Goal: Register for event/course

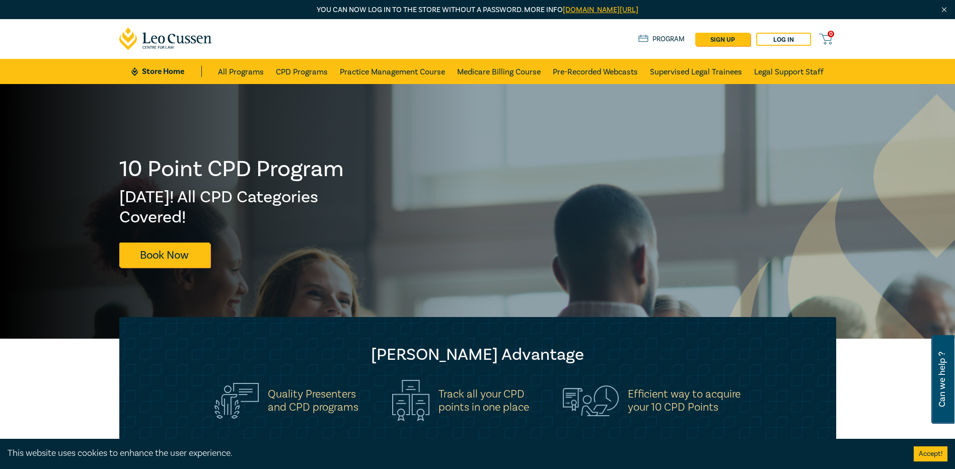
drag, startPoint x: 0, startPoint y: 0, endPoint x: 705, endPoint y: 399, distance: 809.7
click at [705, 399] on h5 "Efficient way to acquire your 10 CPD Points" at bounding box center [684, 401] width 113 height 26
click at [658, 40] on link "Program" at bounding box center [661, 39] width 47 height 11
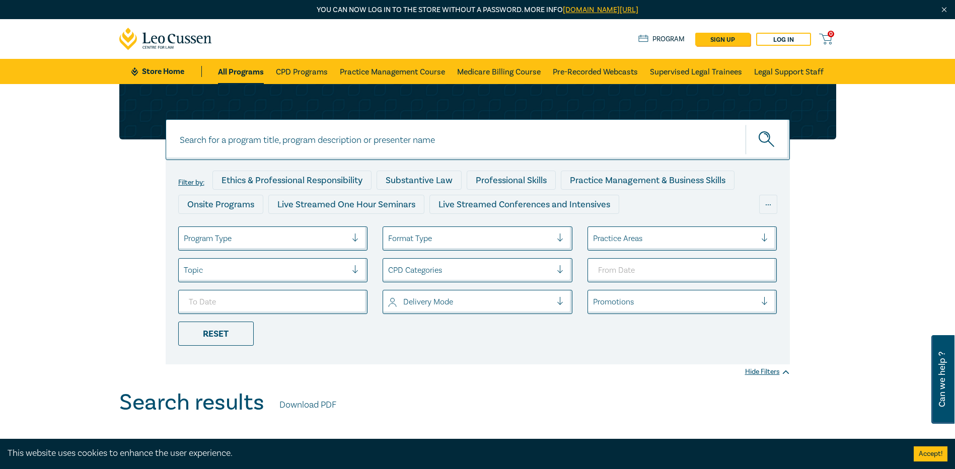
click at [658, 40] on link "Program" at bounding box center [661, 39] width 47 height 11
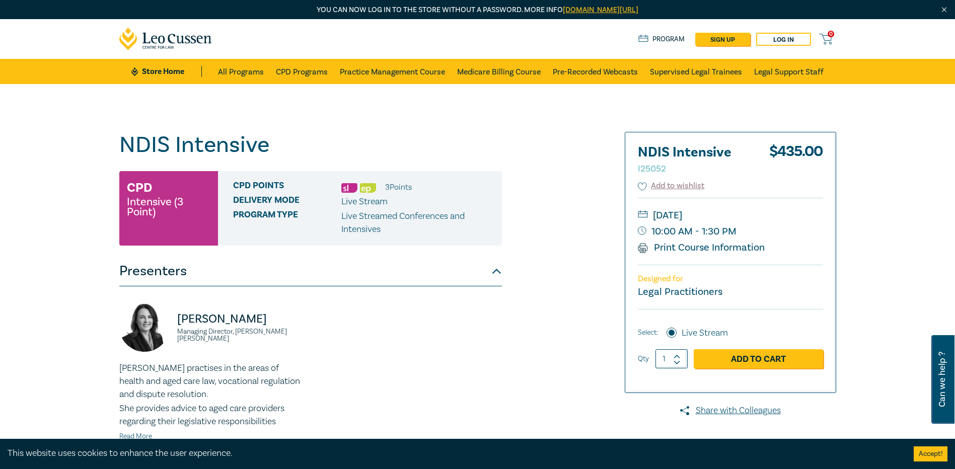
click at [716, 391] on div "NDIS Intensive I25052 $ 435.00 Add to wishlist [DATE] 10:00 AM - 1:30 PM Print …" at bounding box center [730, 262] width 210 height 260
click at [665, 248] on link "Print Course Information" at bounding box center [701, 247] width 127 height 13
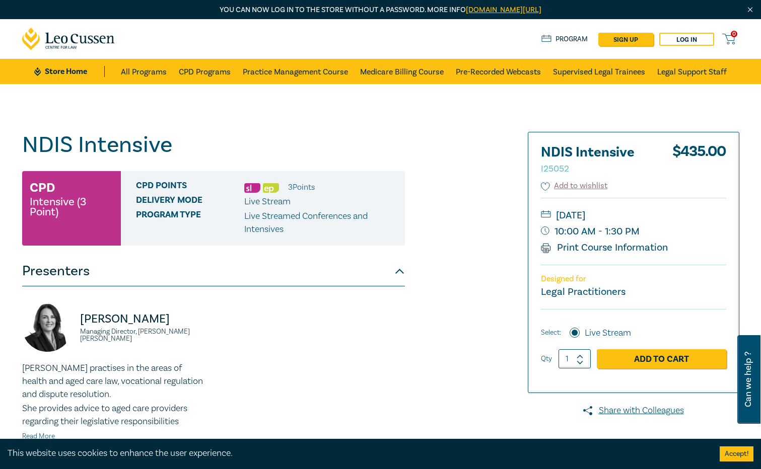
click at [748, 8] on img "Close" at bounding box center [750, 10] width 9 height 9
